Goal: Task Accomplishment & Management: Manage account settings

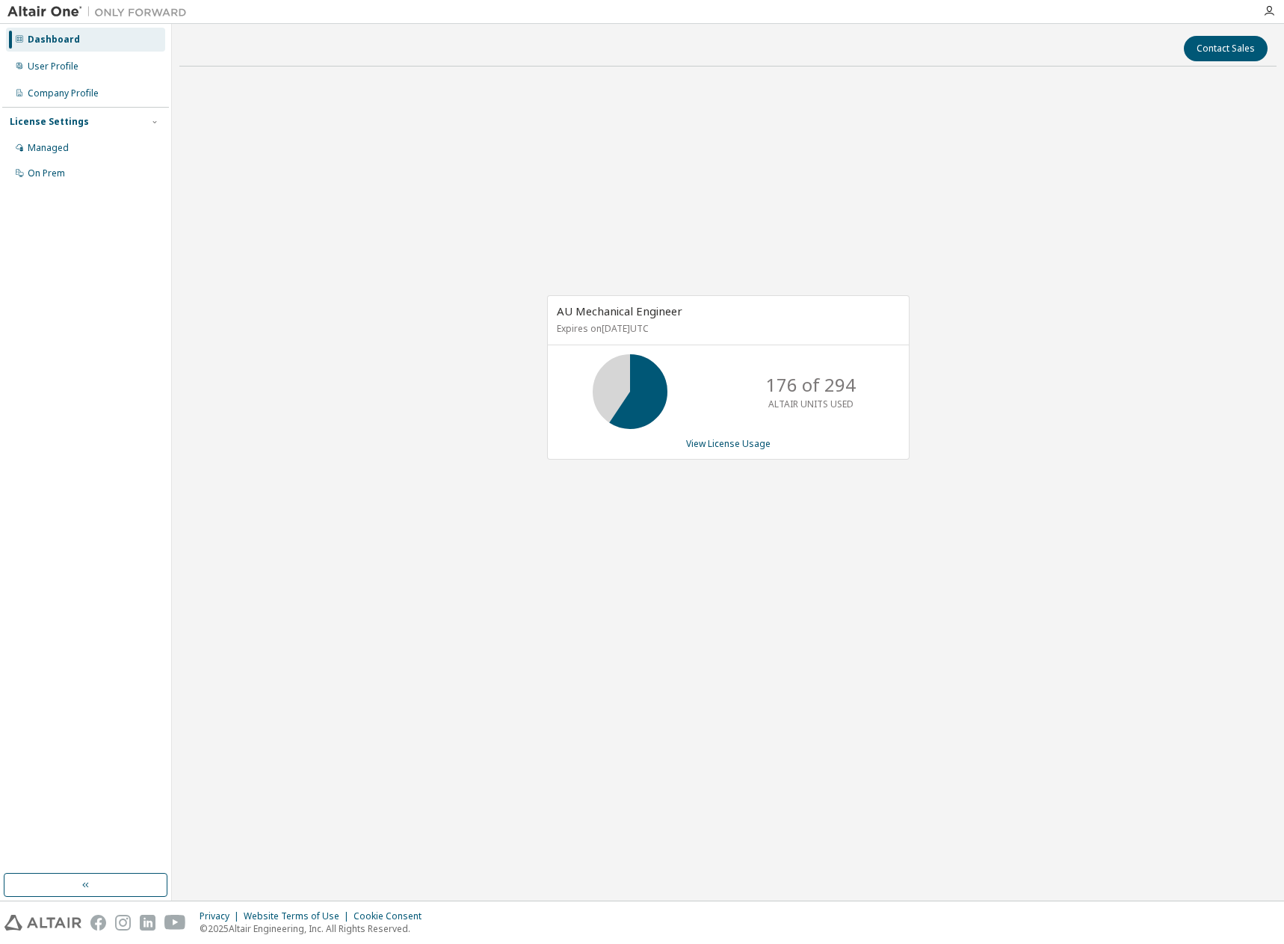
click at [57, 38] on div "Dashboard" at bounding box center [54, 40] width 52 height 12
click at [56, 62] on div "User Profile" at bounding box center [53, 67] width 51 height 12
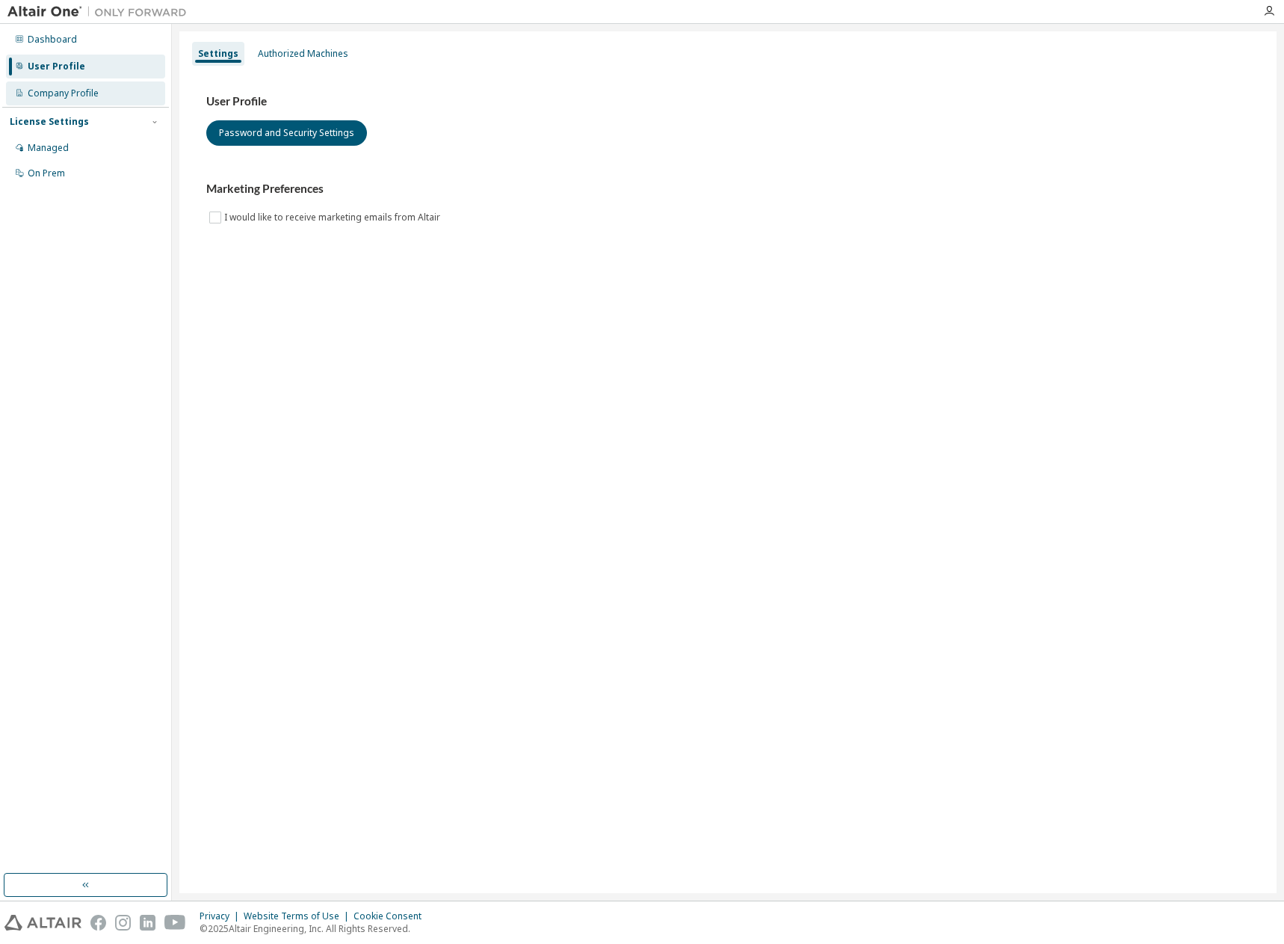
click at [64, 90] on div "Company Profile" at bounding box center [63, 93] width 71 height 12
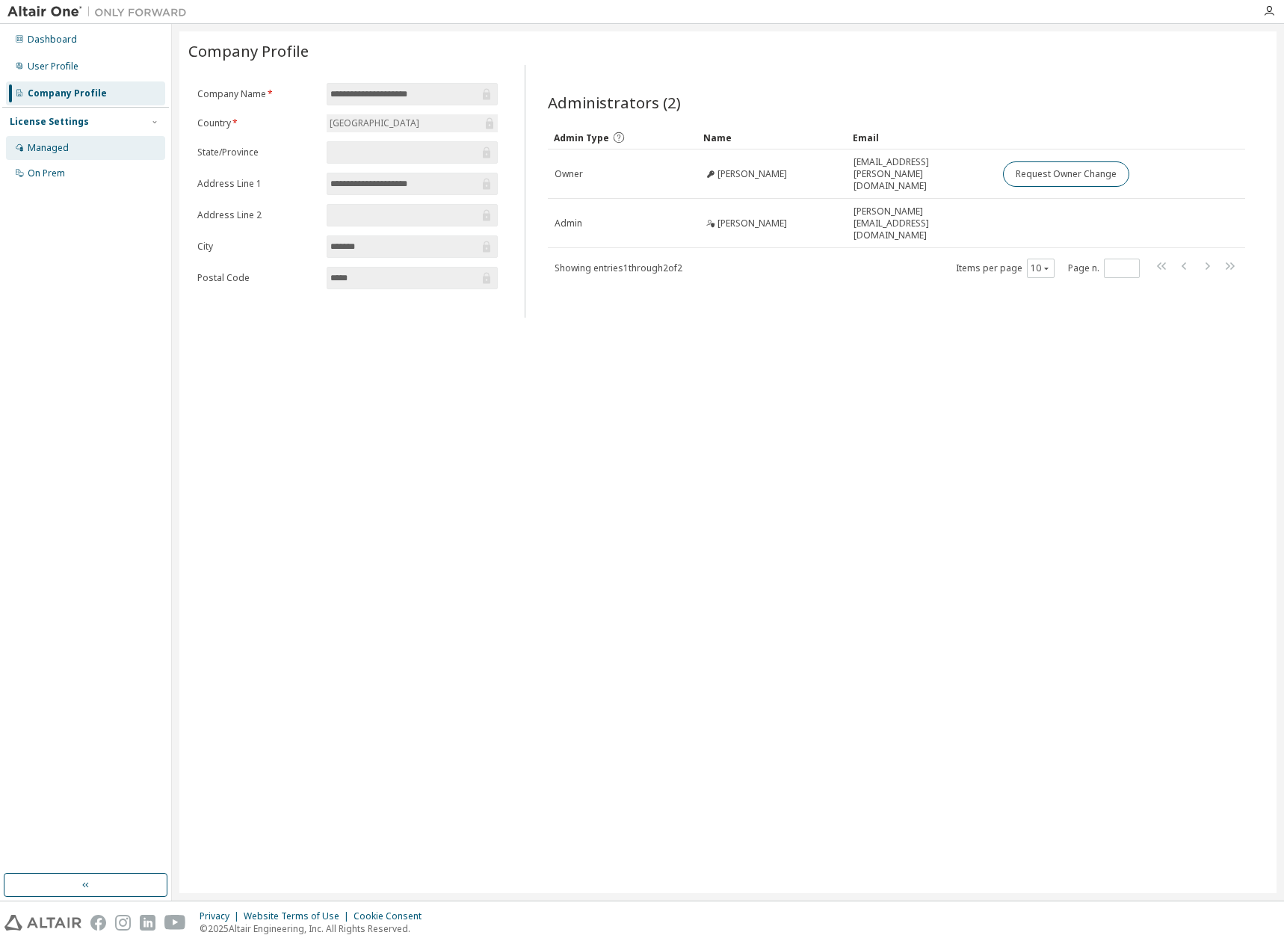
click at [55, 144] on div "Managed" at bounding box center [48, 148] width 41 height 12
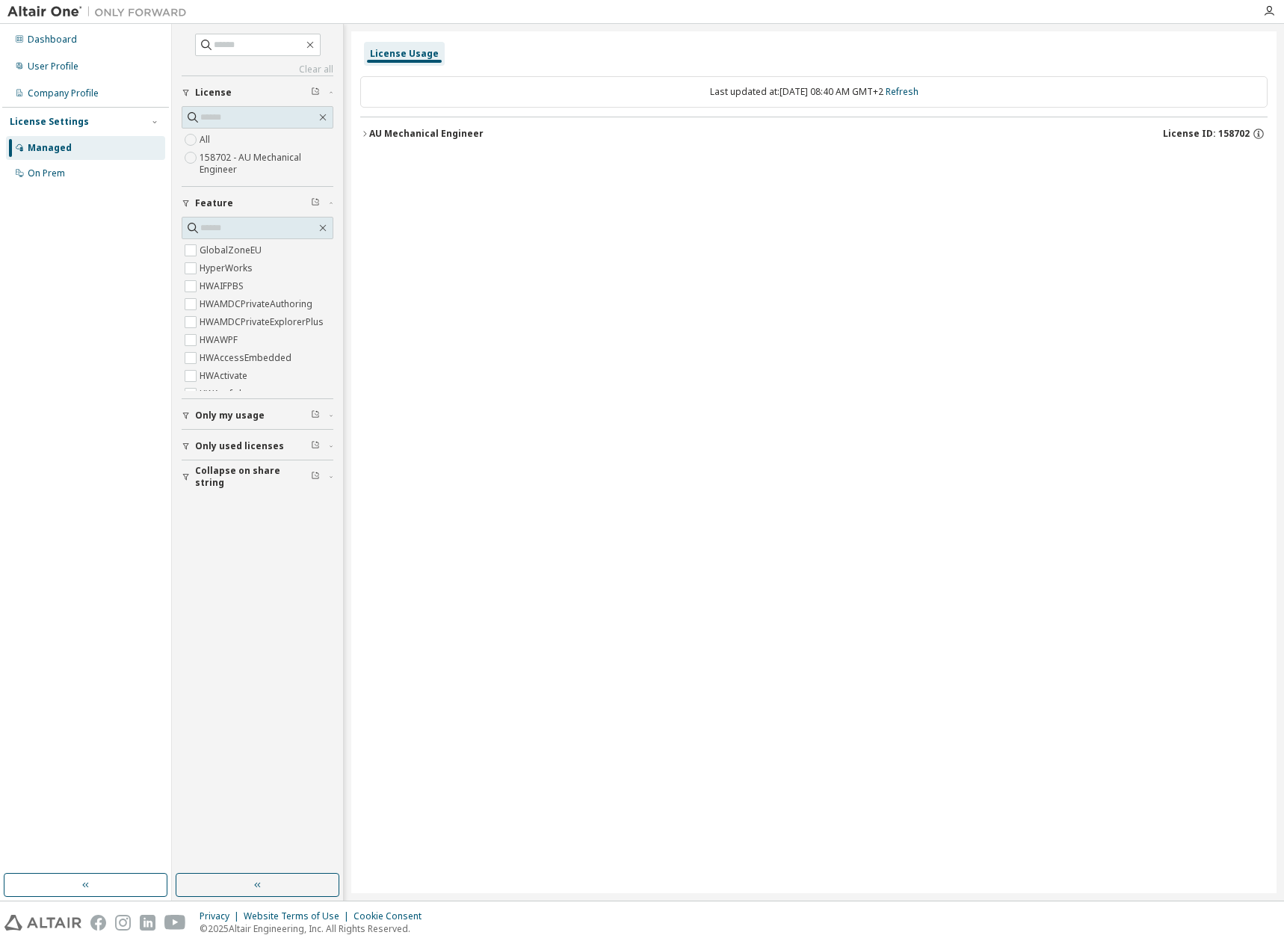
click at [235, 413] on span "Only my usage" at bounding box center [230, 416] width 70 height 12
click at [49, 173] on div "On Prem" at bounding box center [46, 173] width 37 height 12
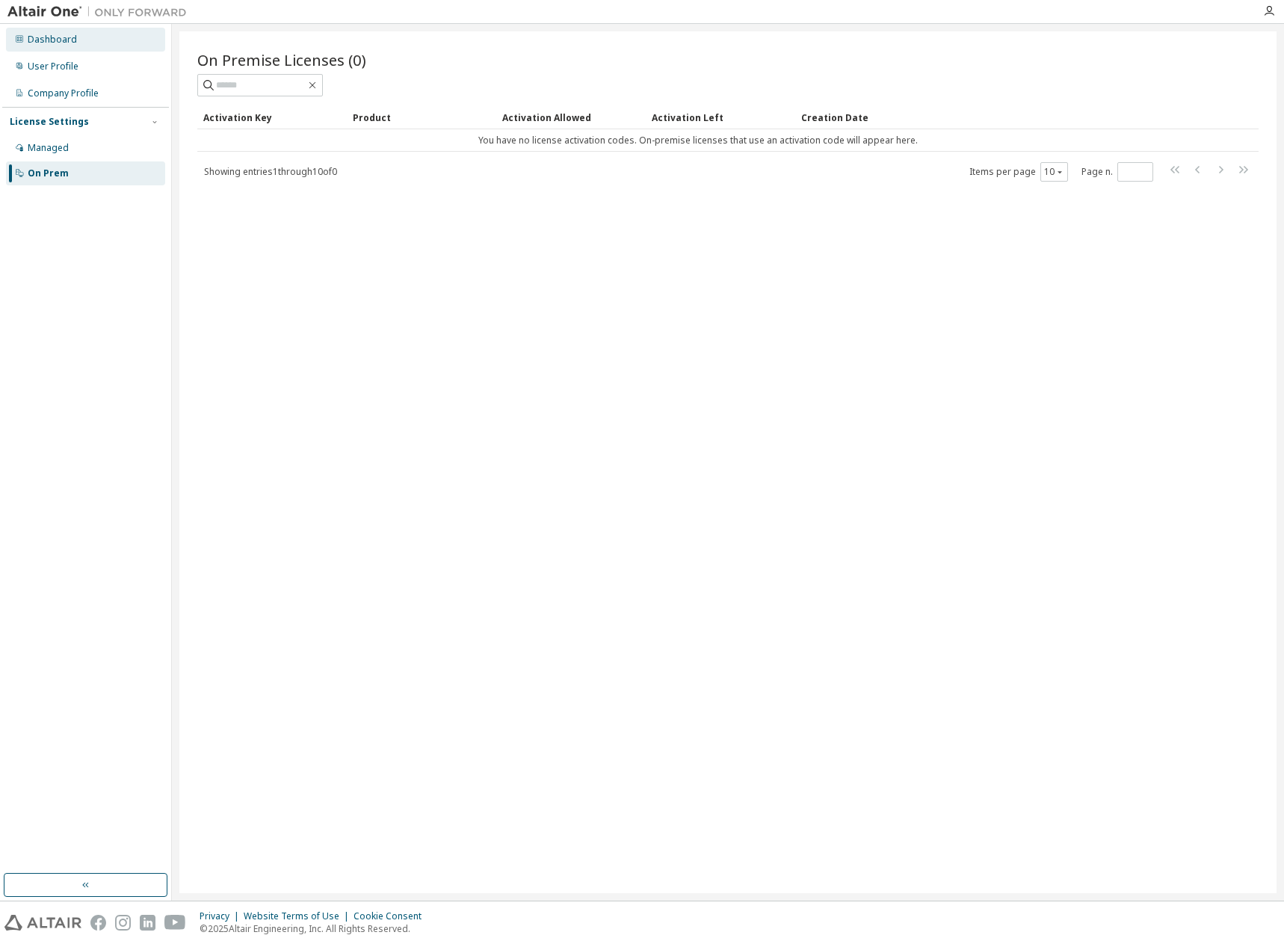
click at [52, 43] on div "Dashboard" at bounding box center [52, 40] width 49 height 12
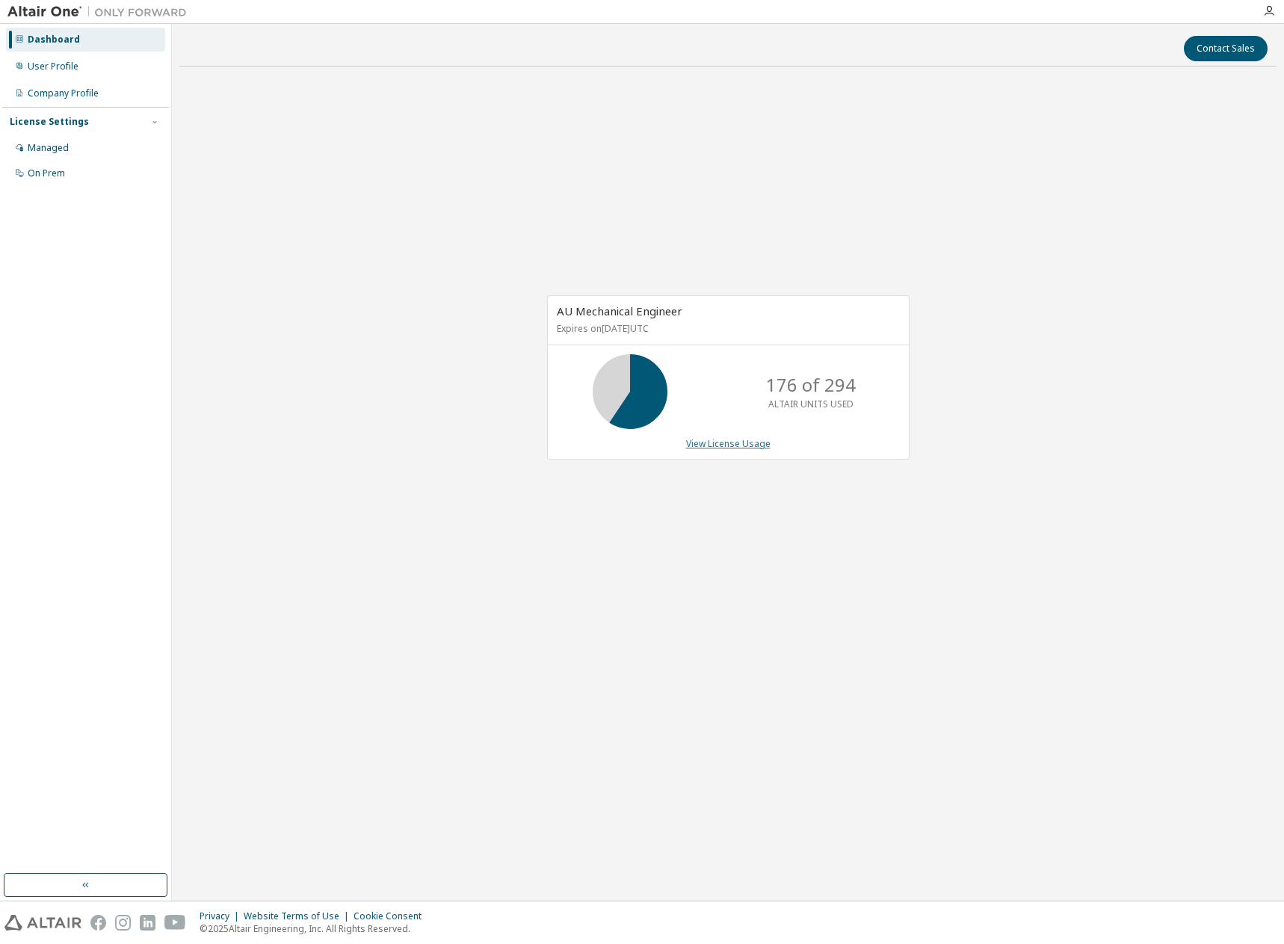
click at [718, 444] on link "View License Usage" at bounding box center [728, 443] width 84 height 13
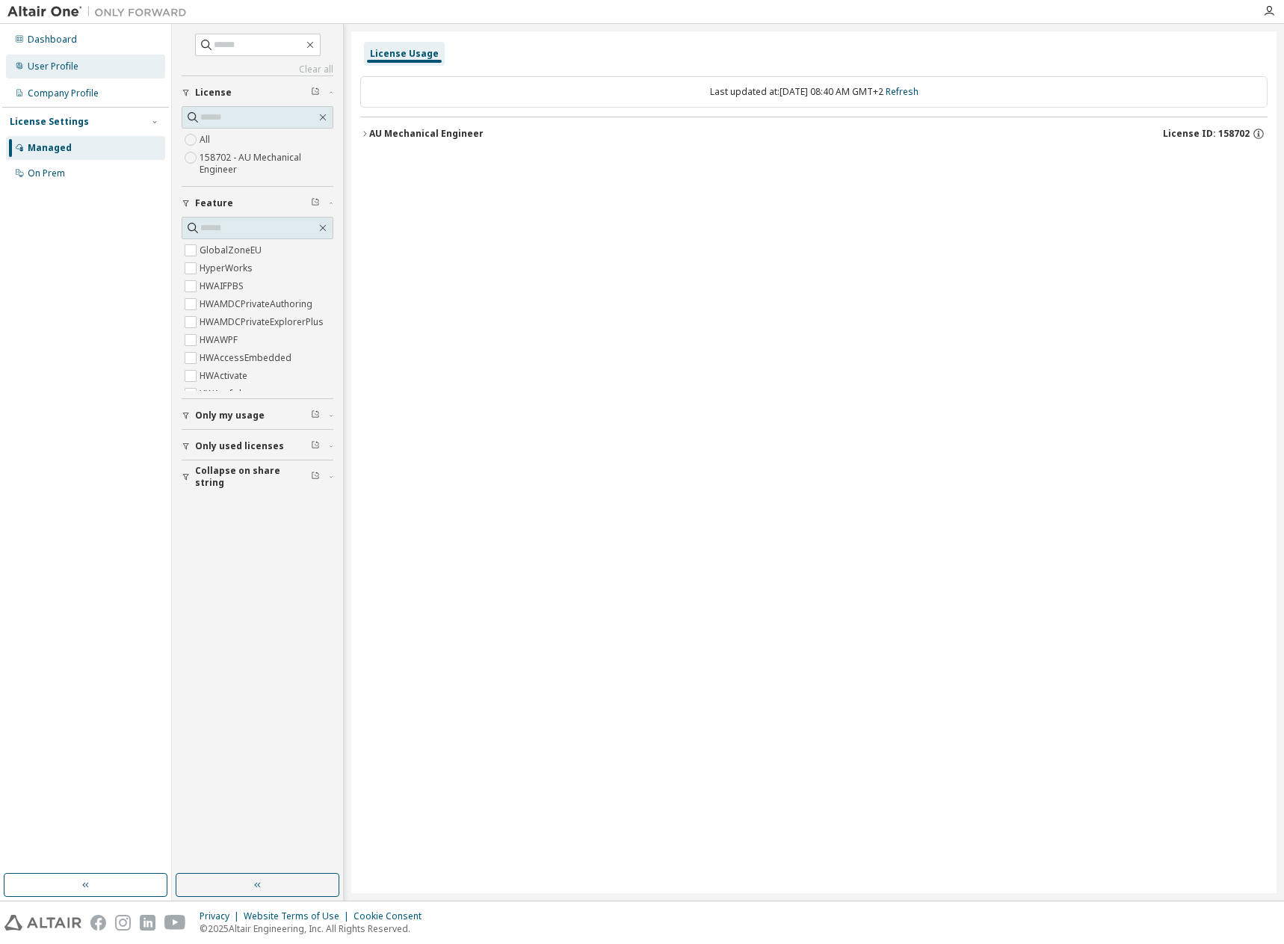
click at [55, 67] on div "User Profile" at bounding box center [53, 67] width 51 height 12
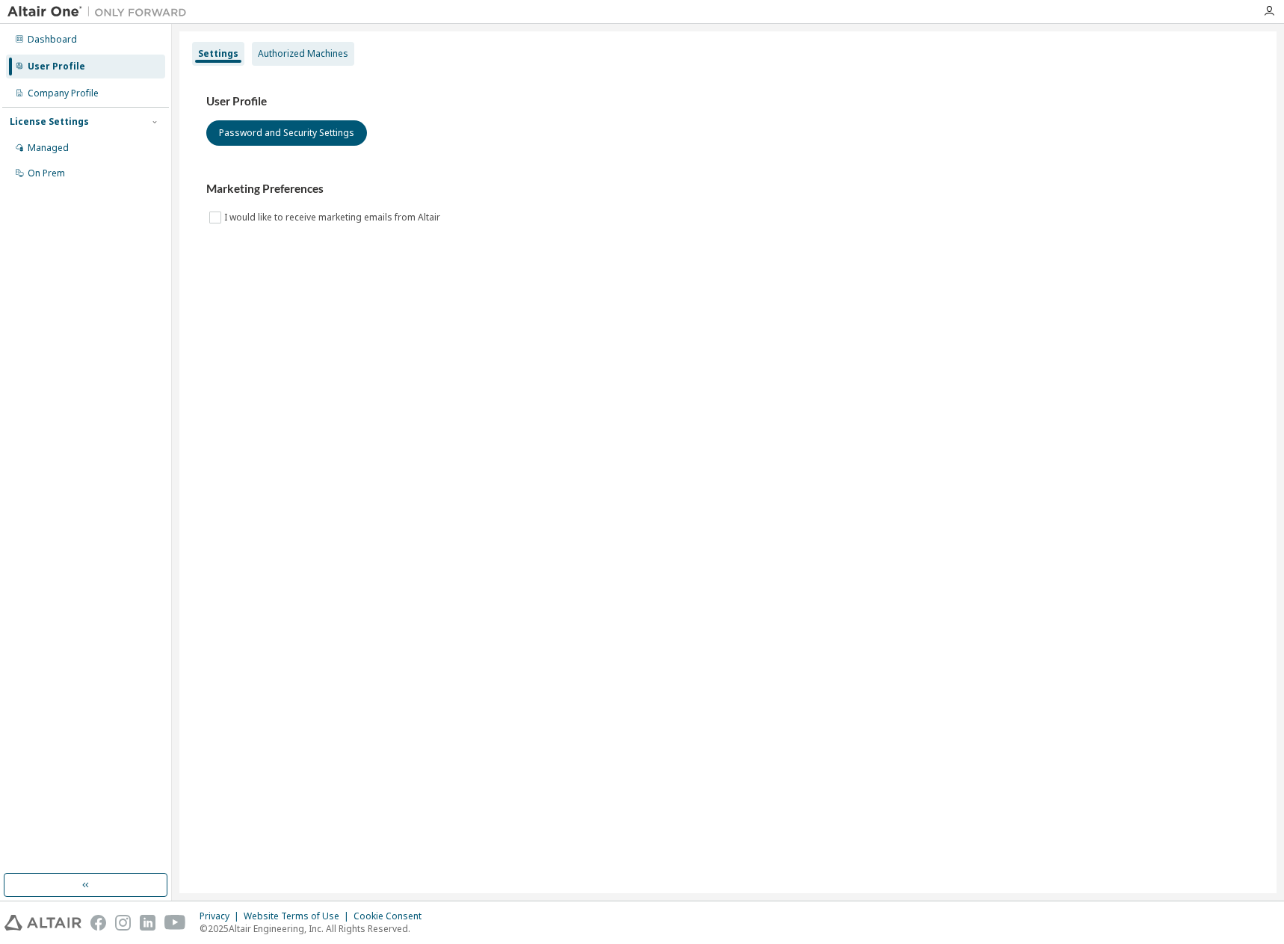
click at [314, 51] on div "Authorized Machines" at bounding box center [303, 54] width 90 height 12
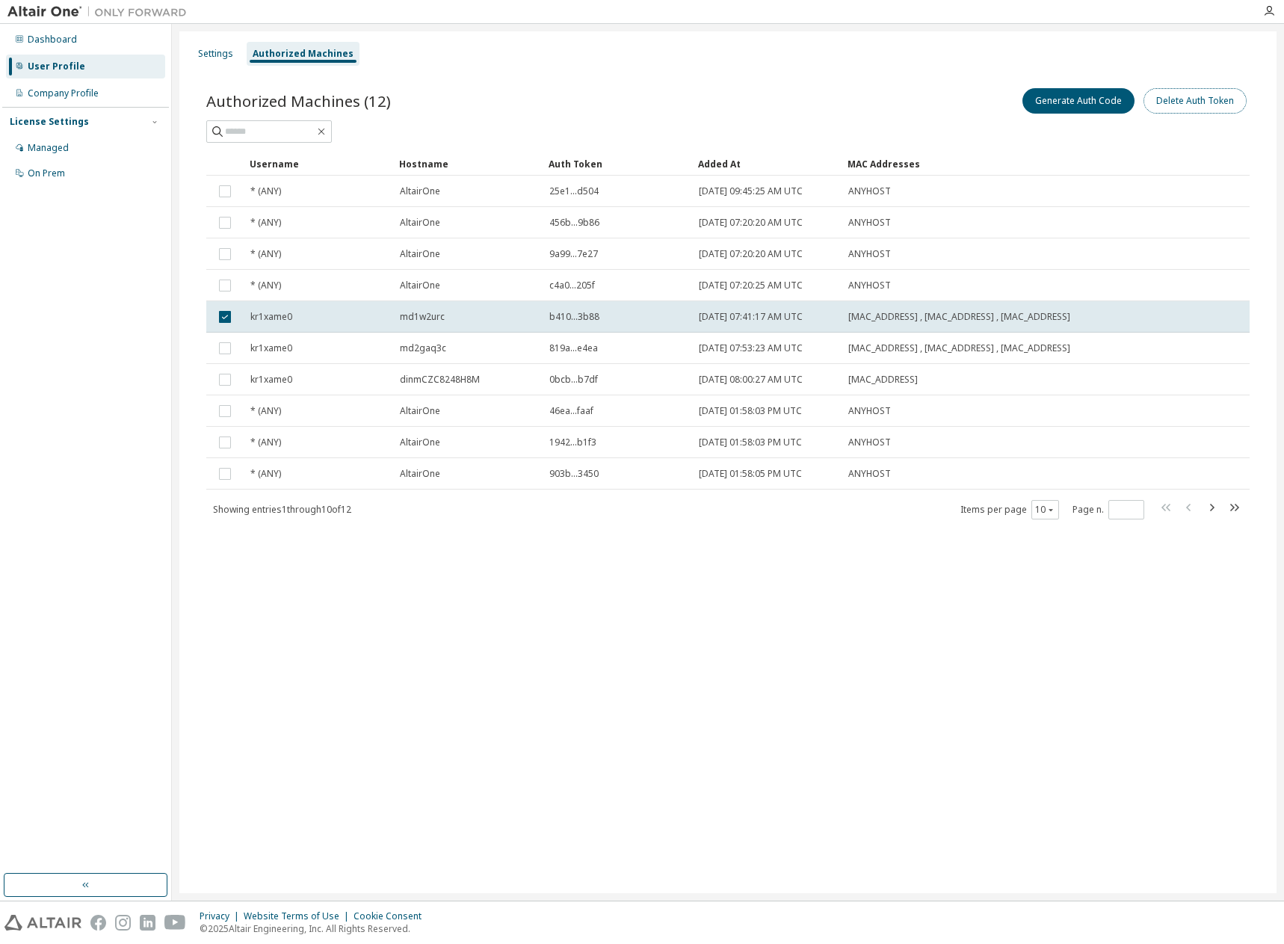
click at [1198, 101] on button "Delete Auth Token" at bounding box center [1195, 100] width 103 height 25
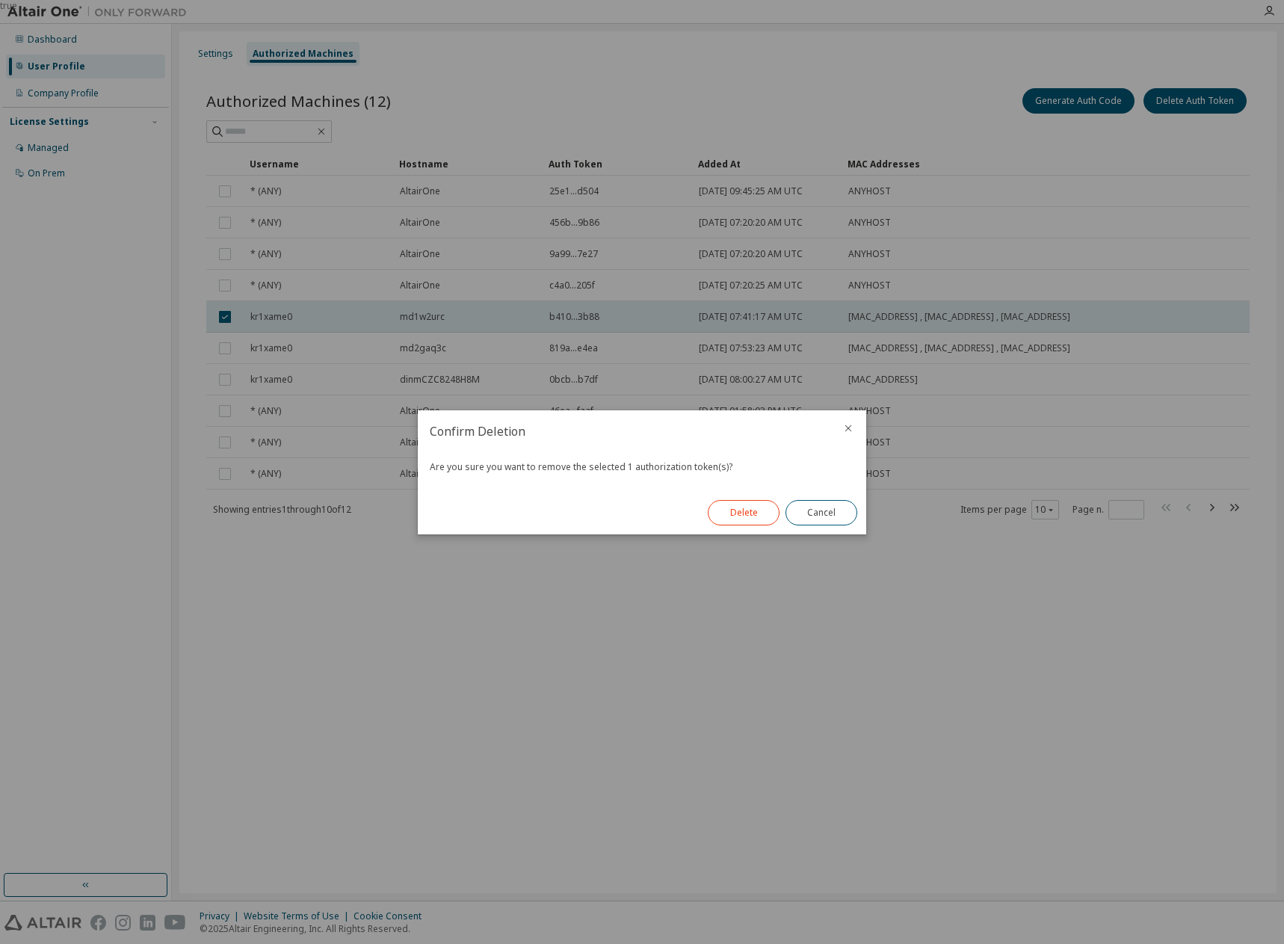
click at [733, 514] on button "Delete" at bounding box center [744, 512] width 72 height 25
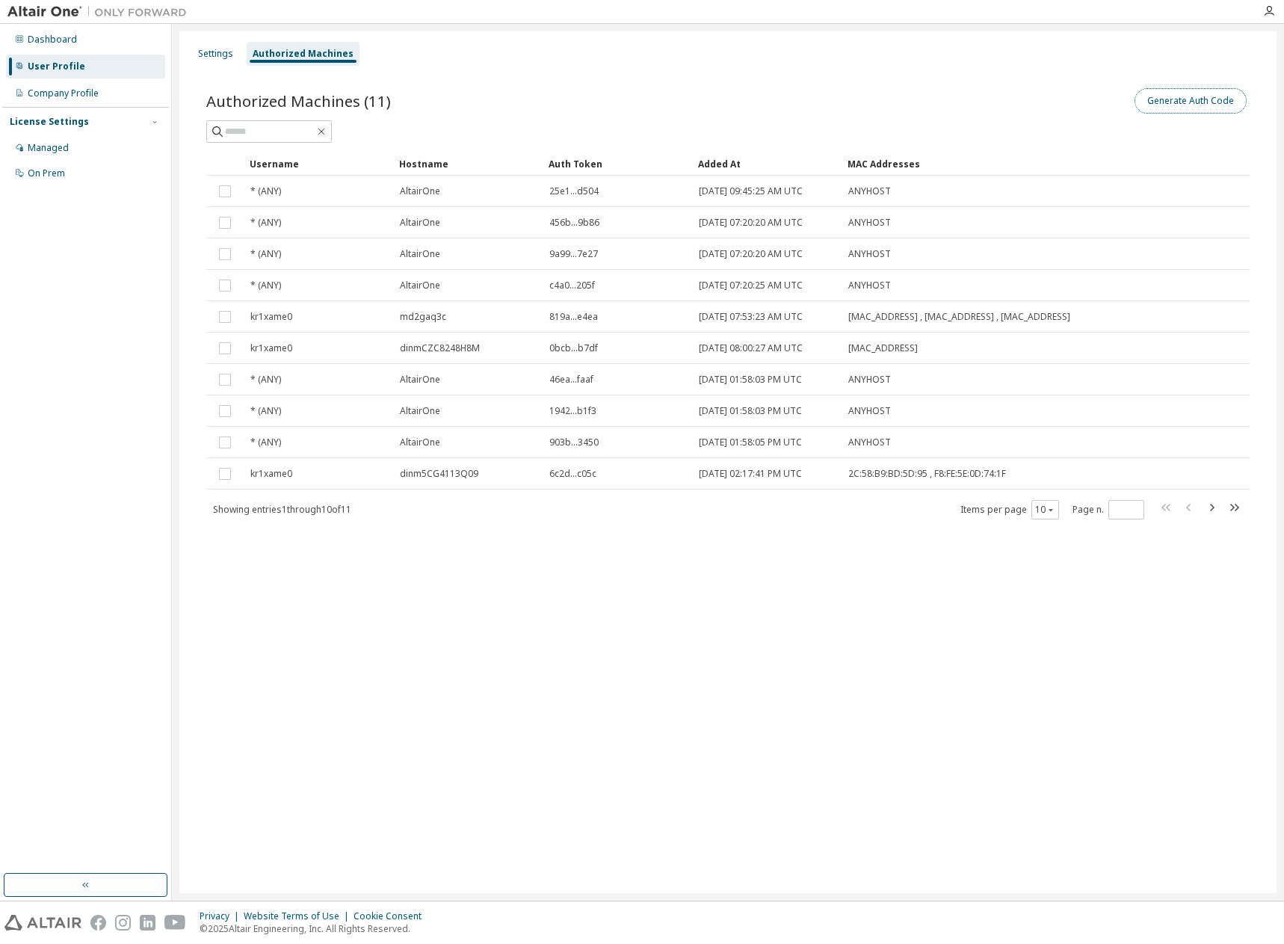
click at [1183, 99] on button "Generate Auth Code" at bounding box center [1191, 100] width 112 height 25
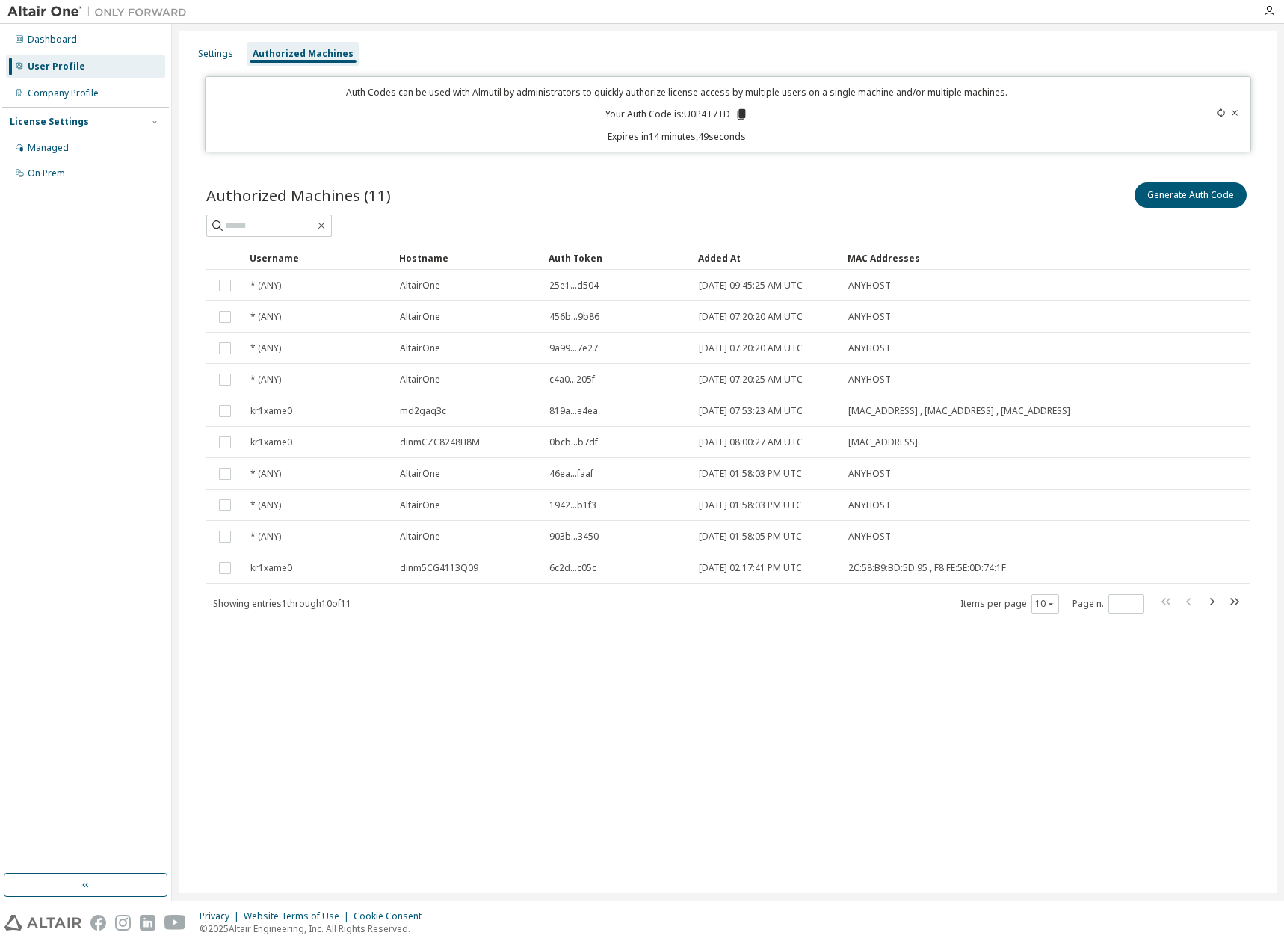
click at [1234, 112] on icon at bounding box center [1235, 112] width 9 height 9
